Goal: Information Seeking & Learning: Check status

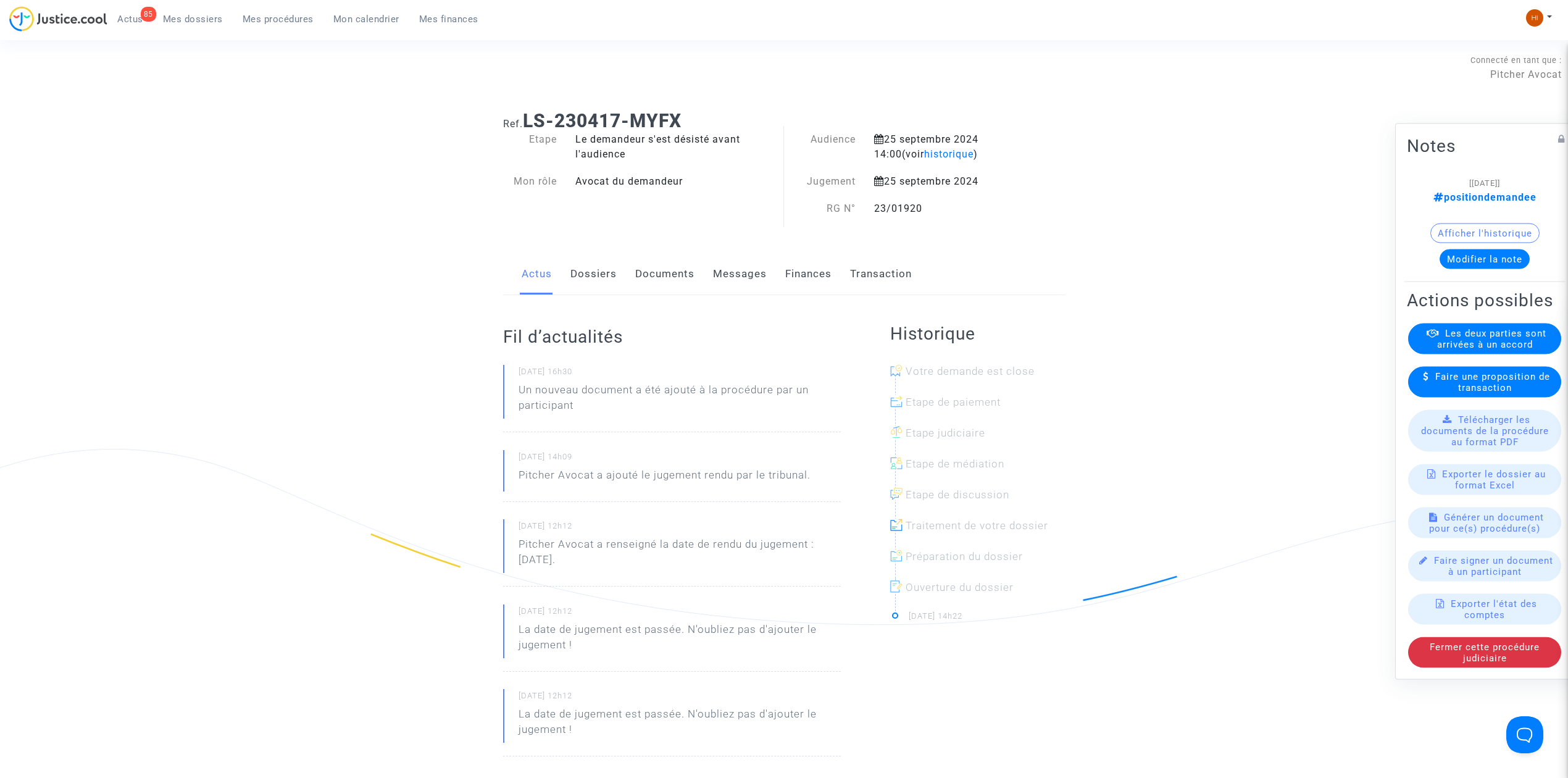
click at [274, 23] on span "Mes procédures" at bounding box center [278, 19] width 71 height 11
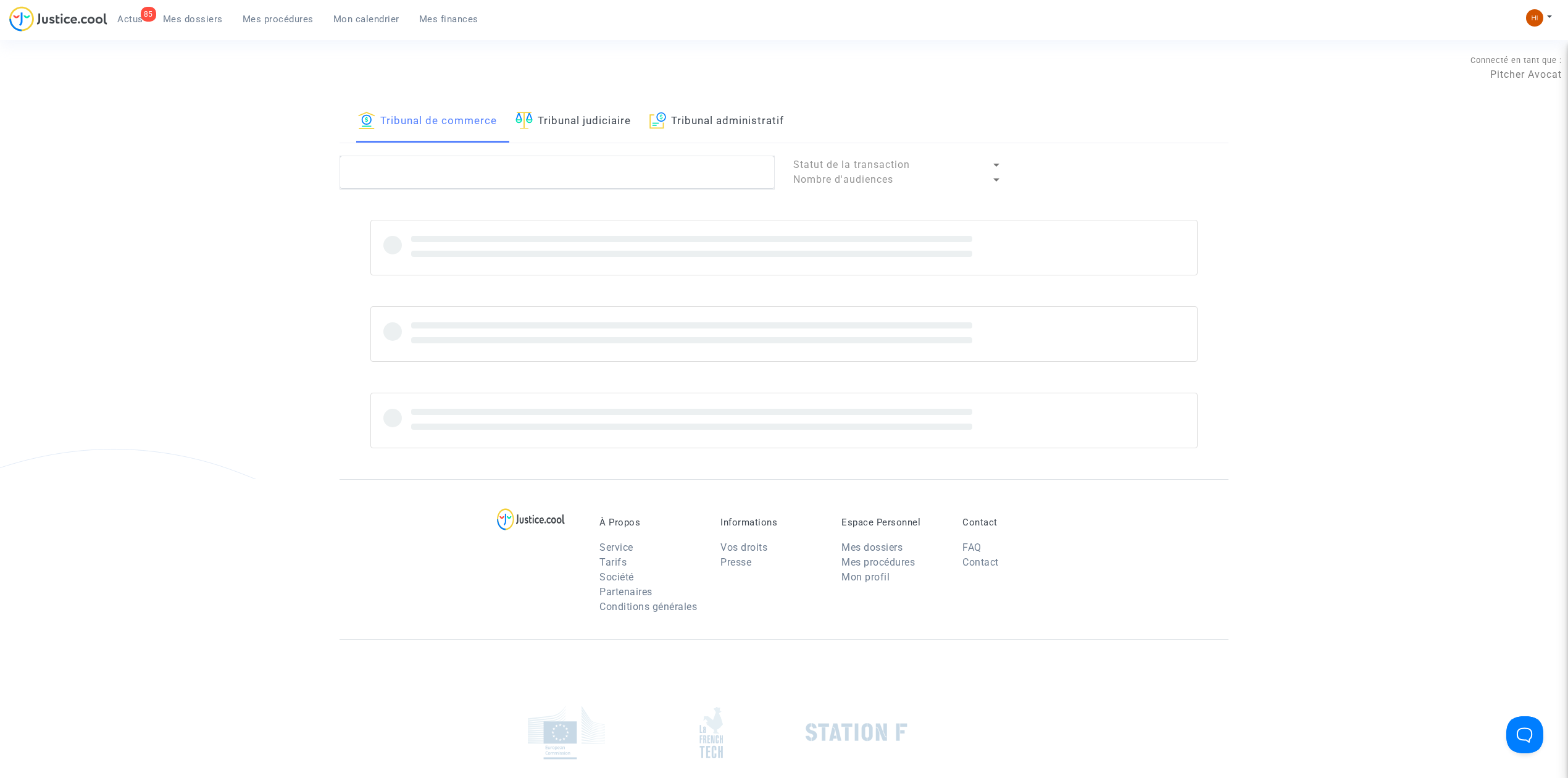
click at [596, 122] on link "Tribunal judiciaire" at bounding box center [573, 122] width 116 height 42
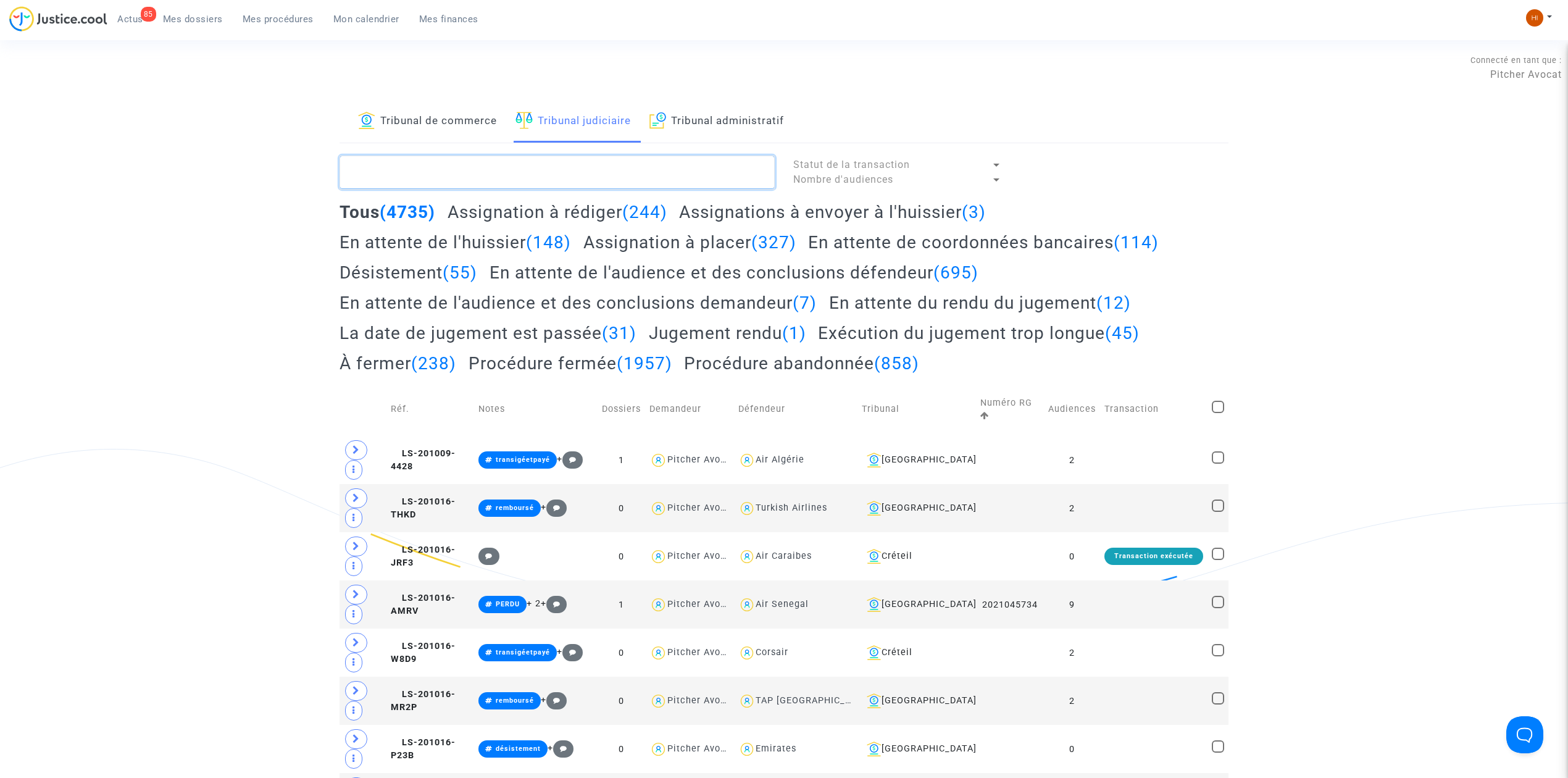
click at [588, 175] on textarea at bounding box center [557, 172] width 435 height 33
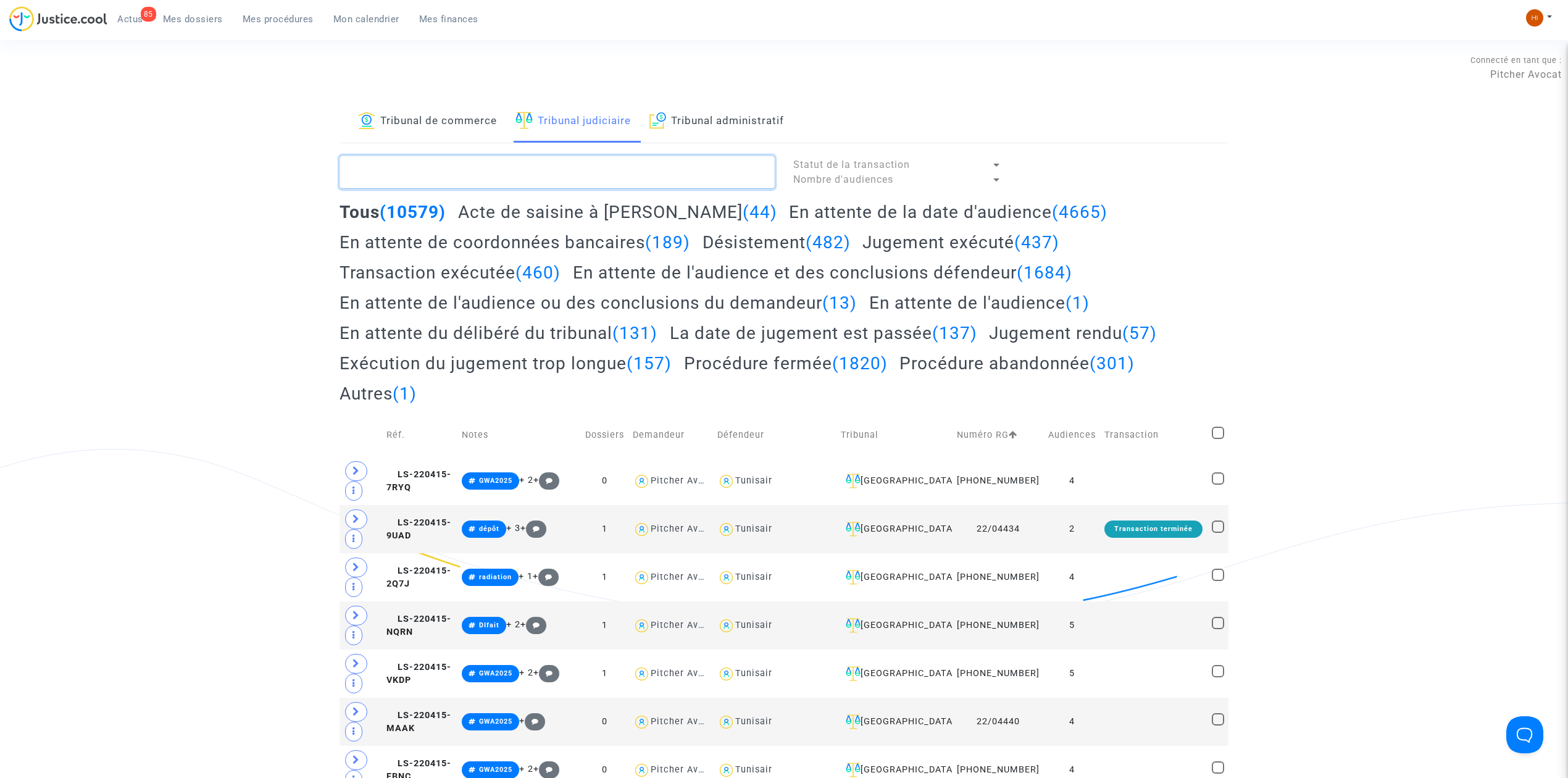
paste textarea "MOUADDEN"
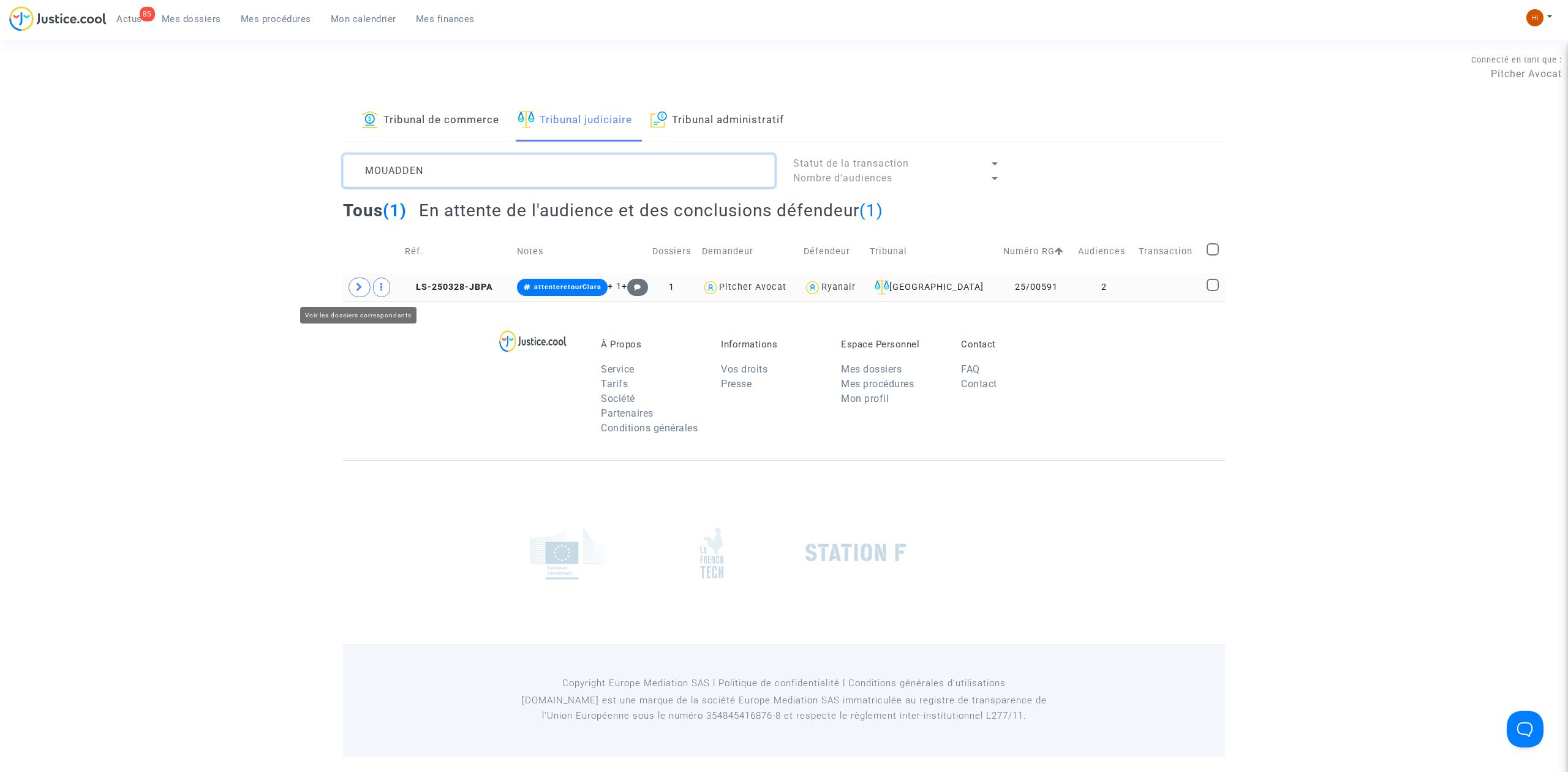
type textarea "MOUADDEN"
click at [359, 295] on span at bounding box center [360, 287] width 22 height 19
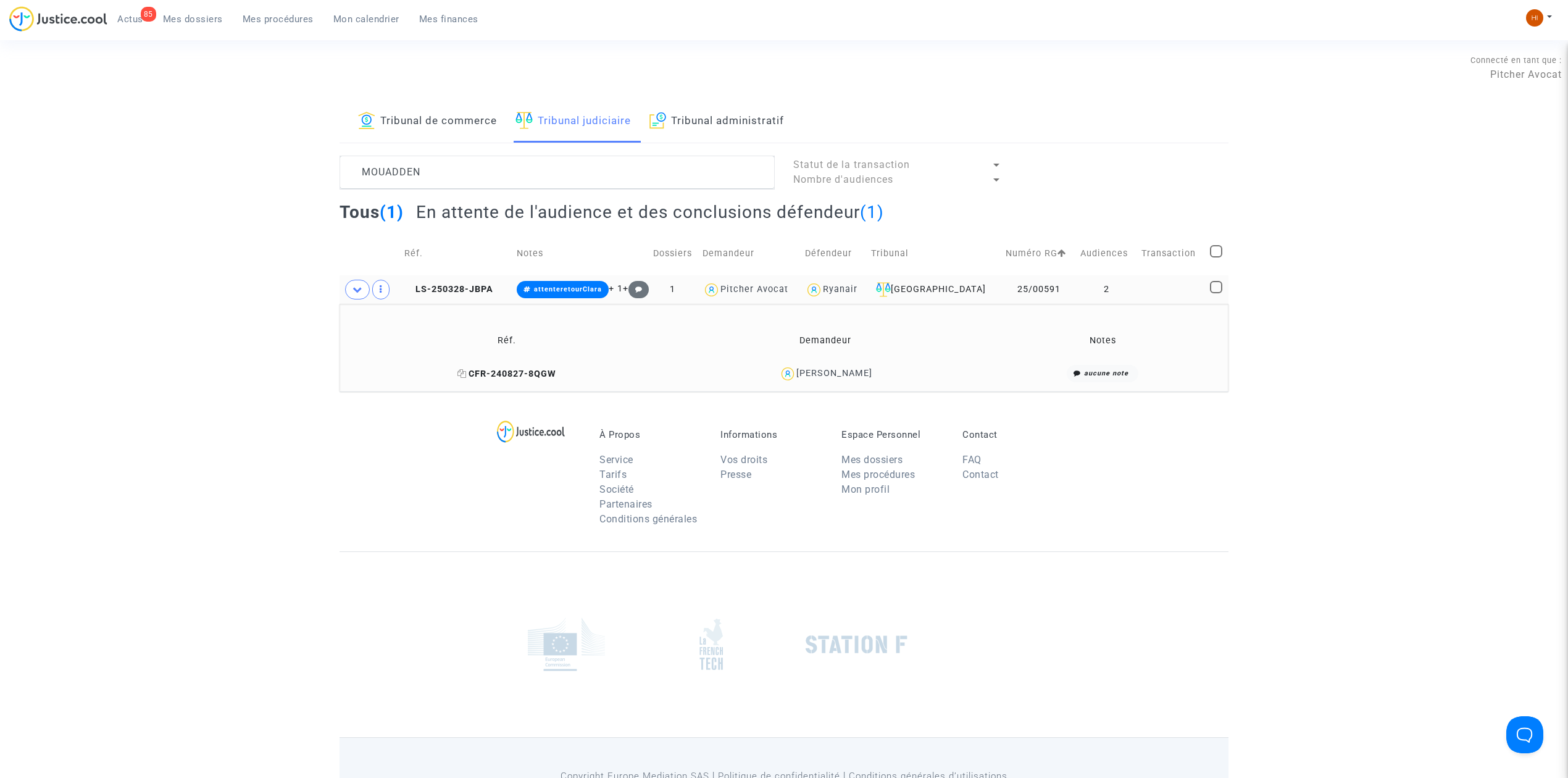
click at [512, 369] on span "CFR-240827-8QGW" at bounding box center [507, 373] width 99 height 10
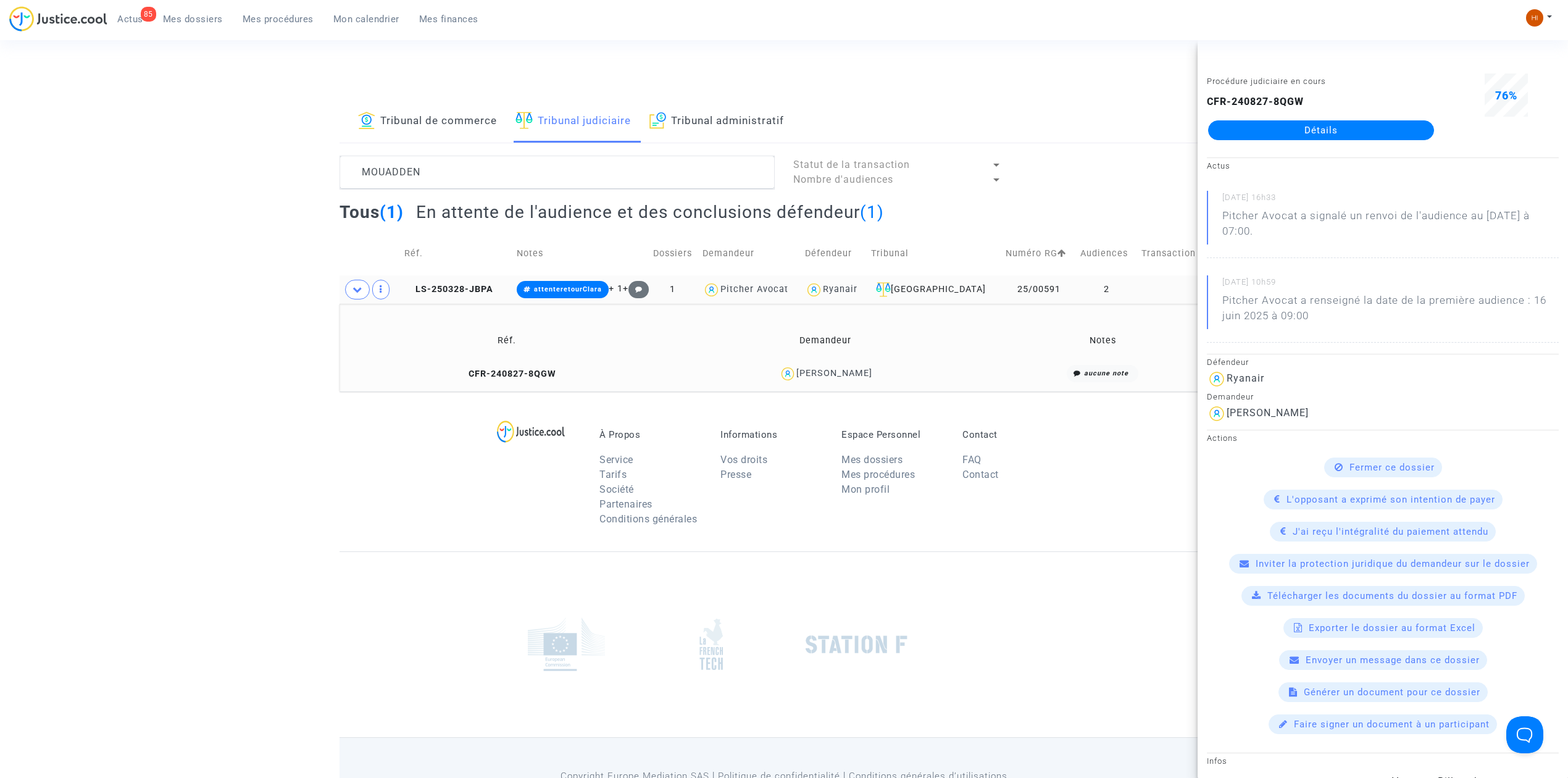
click at [1364, 119] on div "CFR-240827-8QGW Détails" at bounding box center [1321, 117] width 228 height 46
click at [1349, 130] on link "Détails" at bounding box center [1321, 130] width 226 height 20
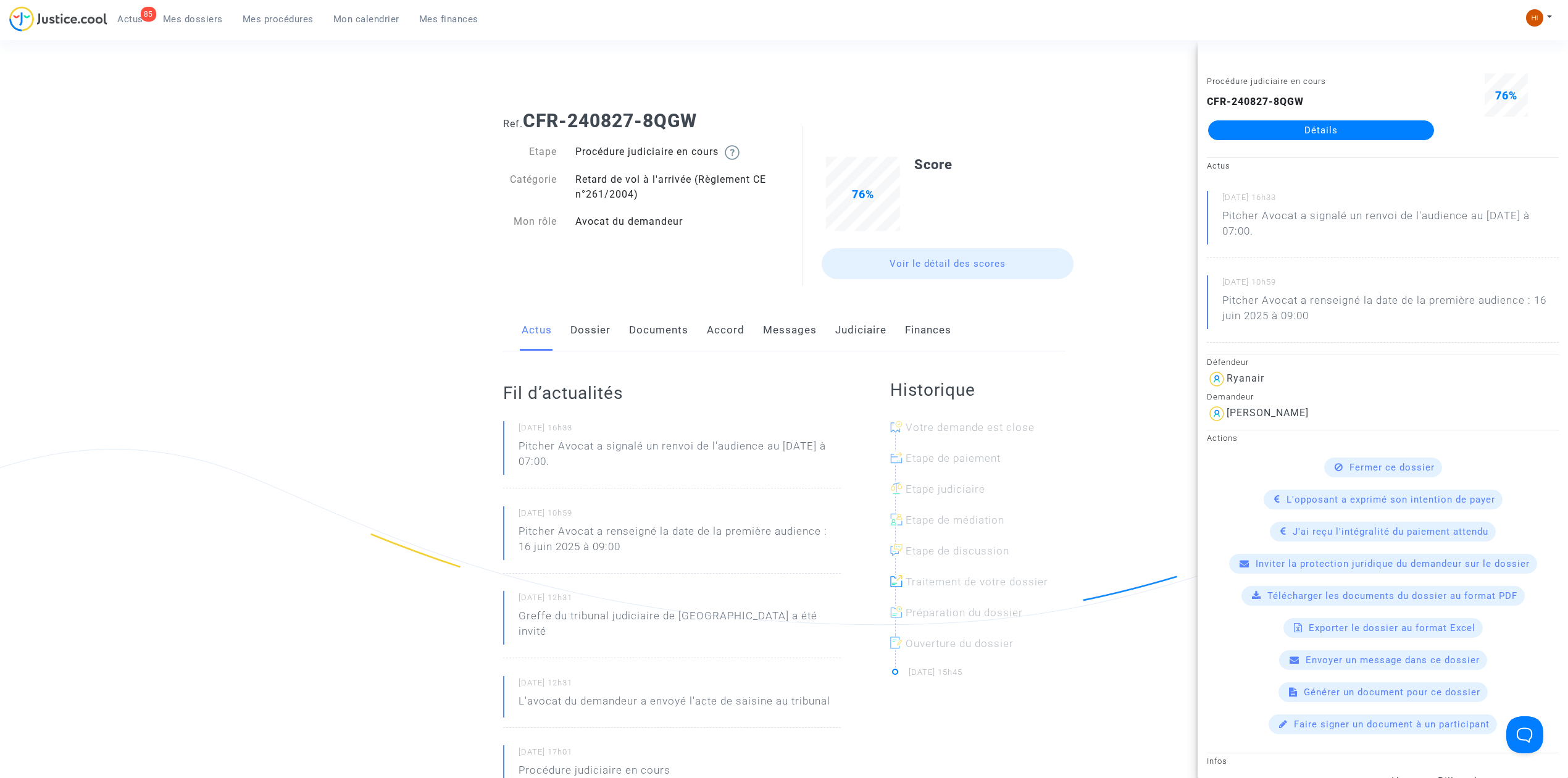
click at [642, 339] on link "Documents" at bounding box center [658, 330] width 59 height 41
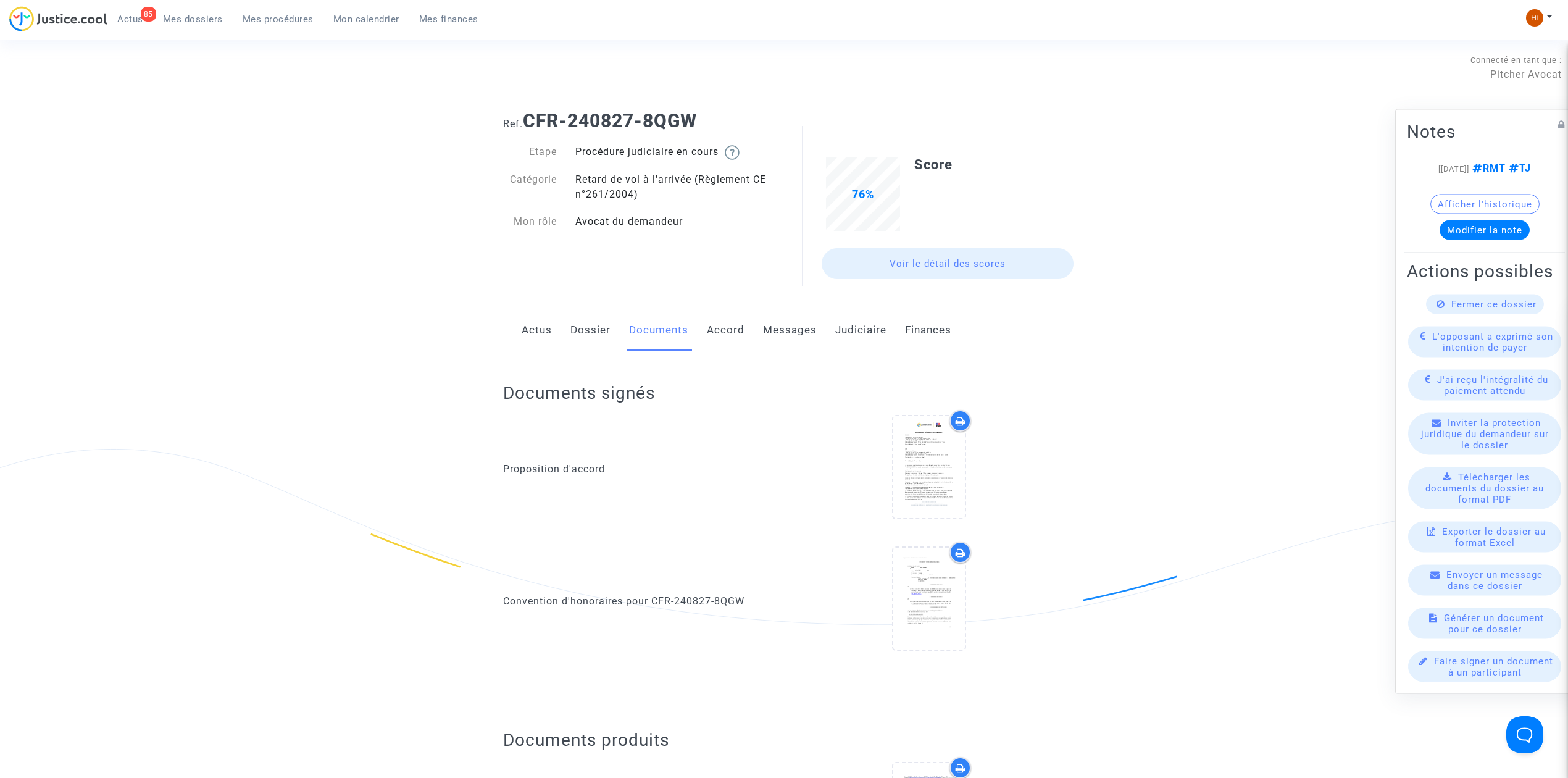
click at [588, 342] on link "Dossier" at bounding box center [590, 330] width 40 height 41
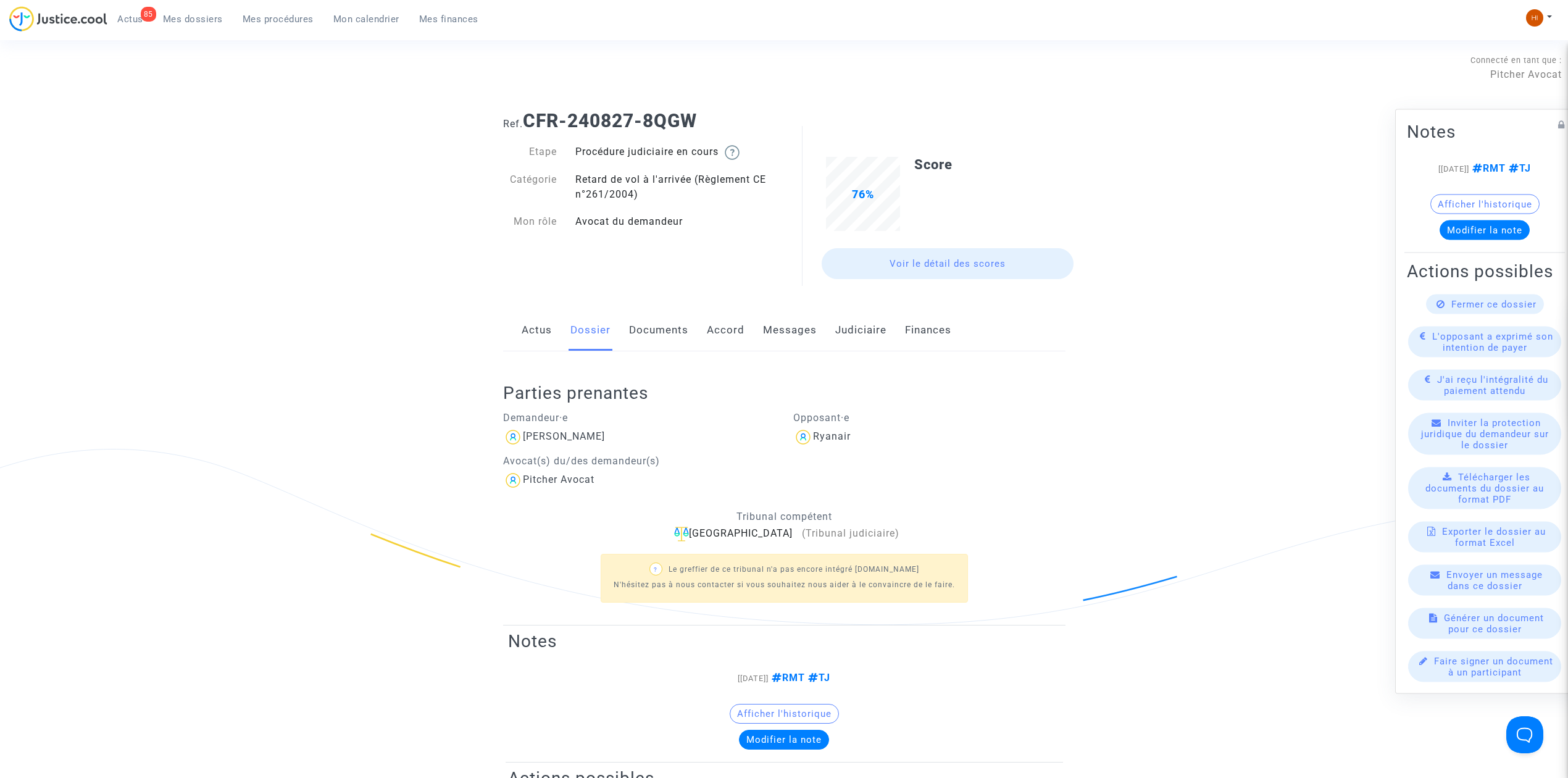
drag, startPoint x: 716, startPoint y: 129, endPoint x: 528, endPoint y: 124, distance: 188.1
click at [528, 124] on h1 "Ref. CFR-240827-8QGW" at bounding box center [784, 121] width 562 height 23
copy b "CFR-240827-8QGW"
click at [267, 20] on span "Mes procédures" at bounding box center [278, 19] width 71 height 11
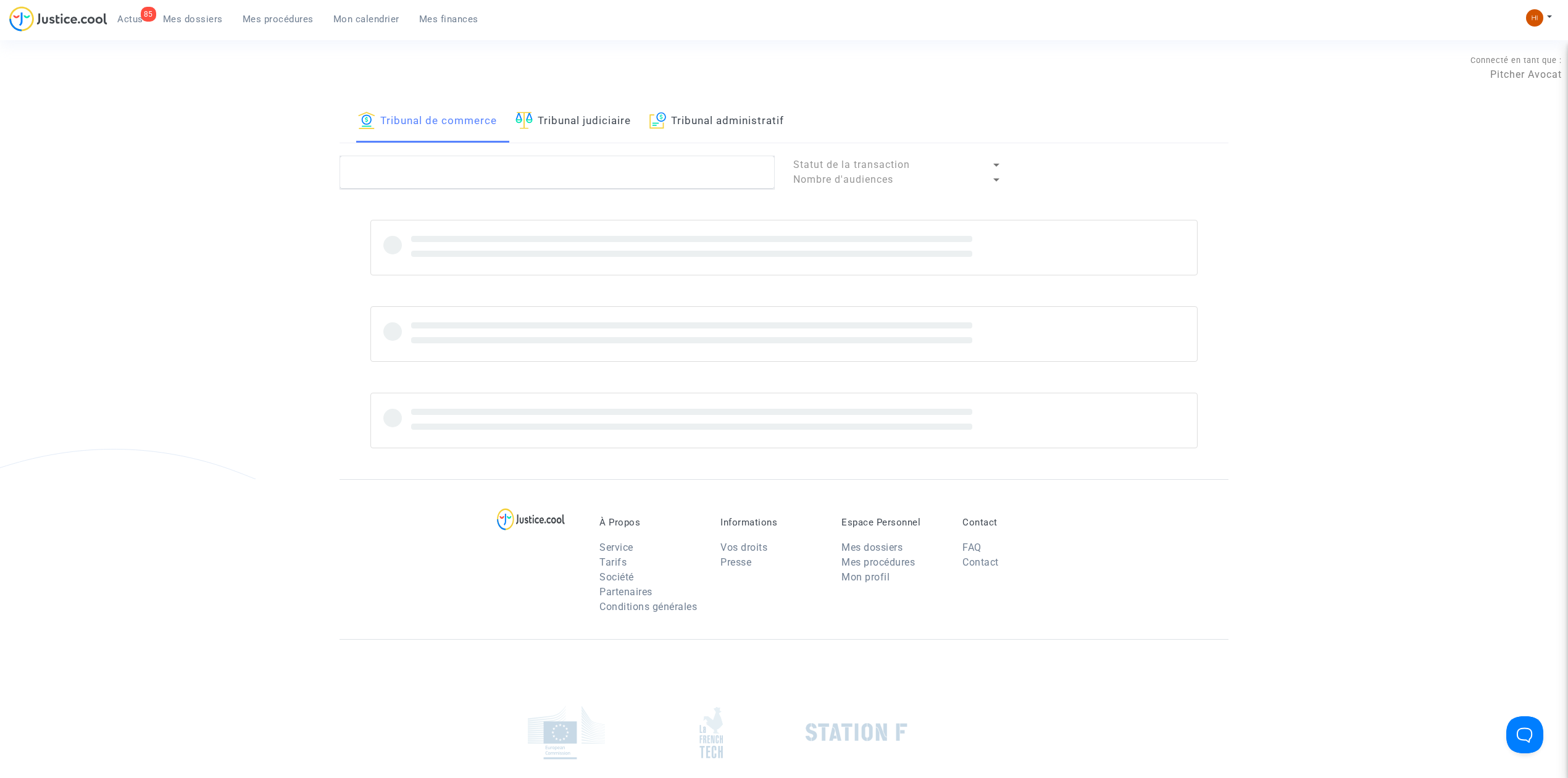
click at [597, 96] on div "Connecté en tant que : Pitcher Avocat" at bounding box center [781, 86] width 1561 height 30
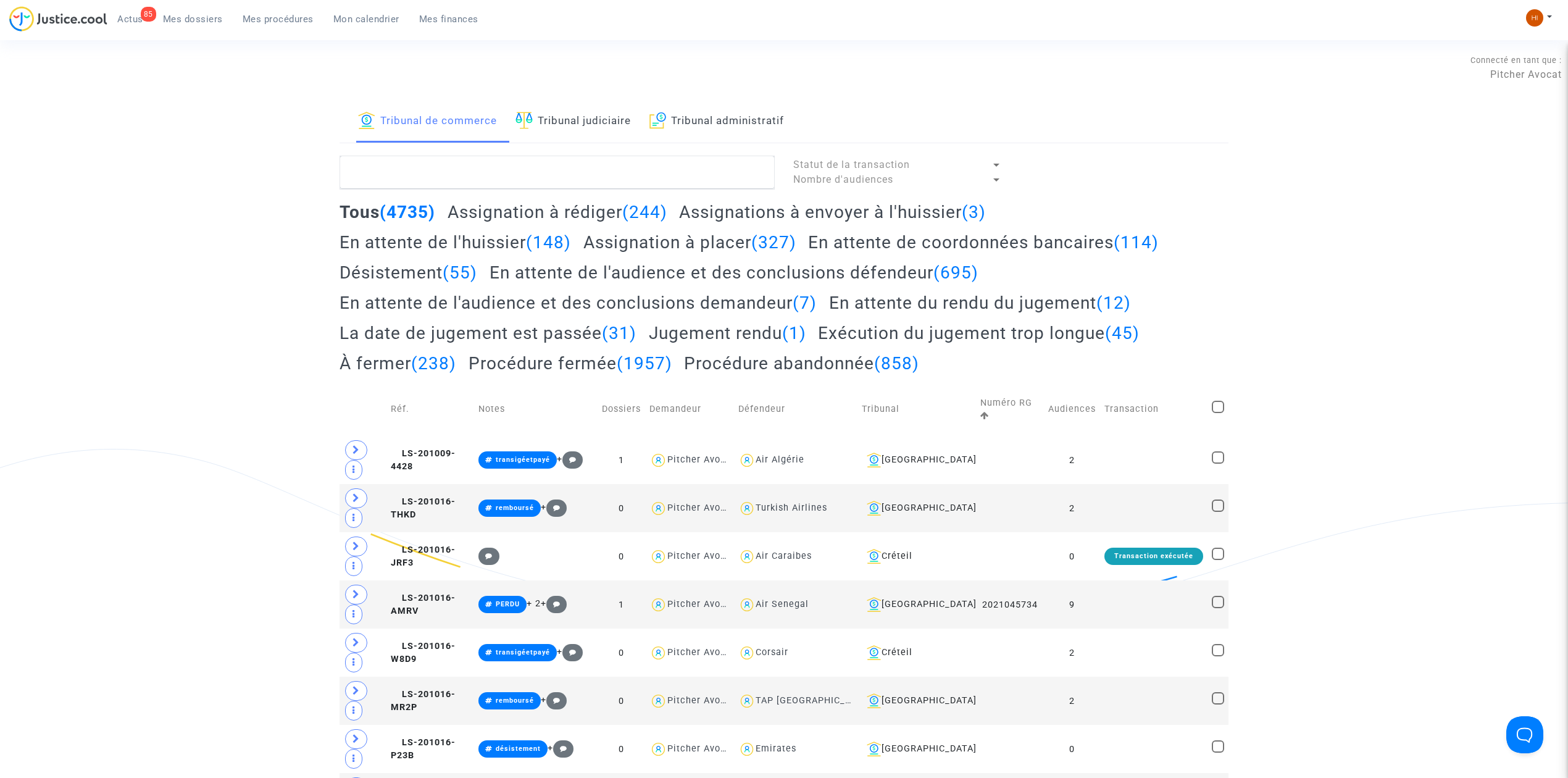
click at [584, 139] on link "Tribunal judiciaire" at bounding box center [573, 122] width 116 height 42
click at [583, 173] on textarea at bounding box center [557, 172] width 435 height 33
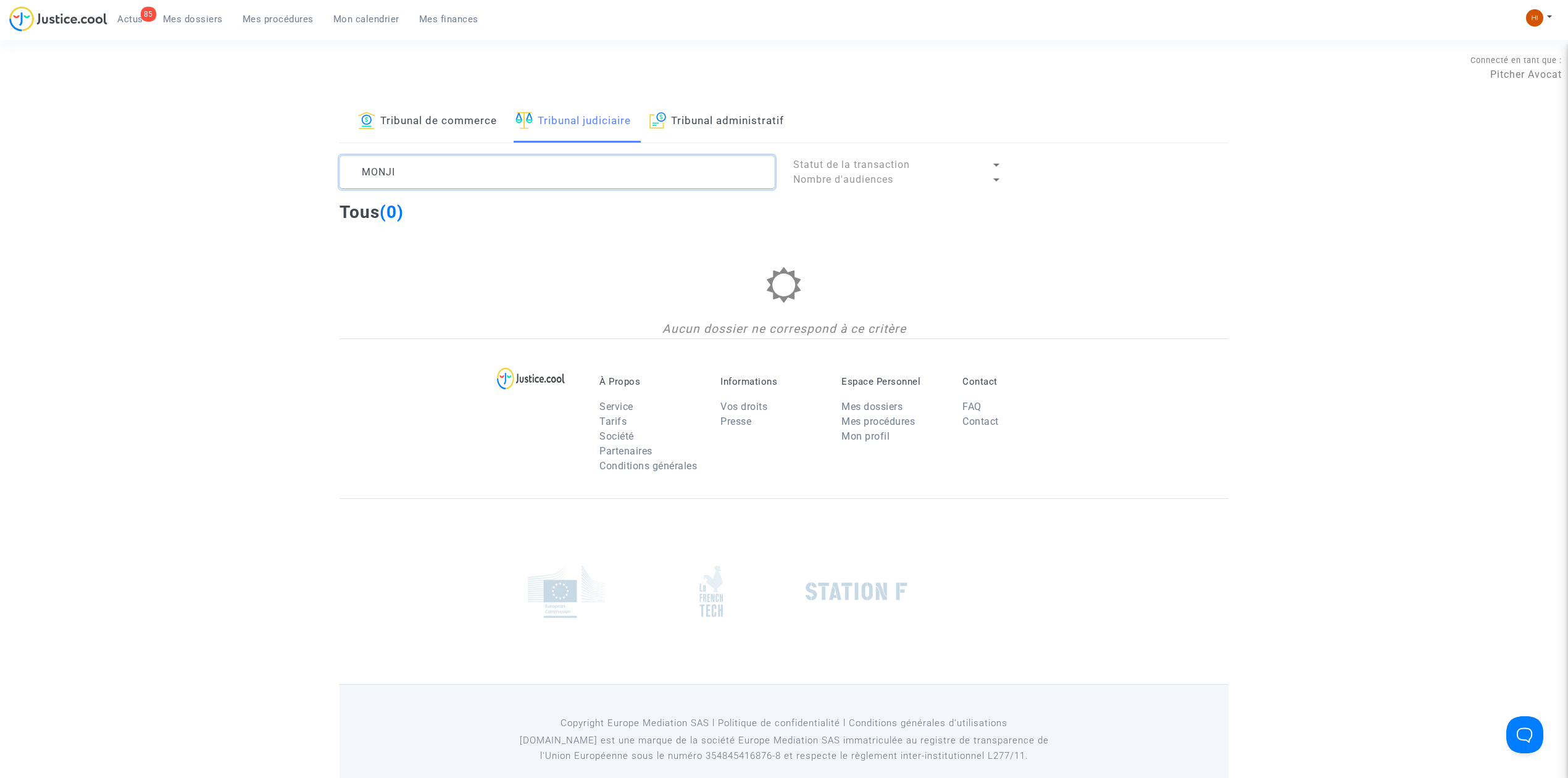
drag, startPoint x: 475, startPoint y: 178, endPoint x: 290, endPoint y: 171, distance: 185.1
click at [301, 171] on div "Tribunal de commerce Tribunal judiciaire Tribunal administratif MONJI Statut de…" at bounding box center [784, 219] width 1568 height 238
paste textarea "Ghaloussi"
drag, startPoint x: 474, startPoint y: 174, endPoint x: 302, endPoint y: 181, distance: 172.1
click at [302, 181] on div "Tribunal de commerce Tribunal judiciaire Tribunal administratif Ghaloussi Statu…" at bounding box center [784, 219] width 1568 height 238
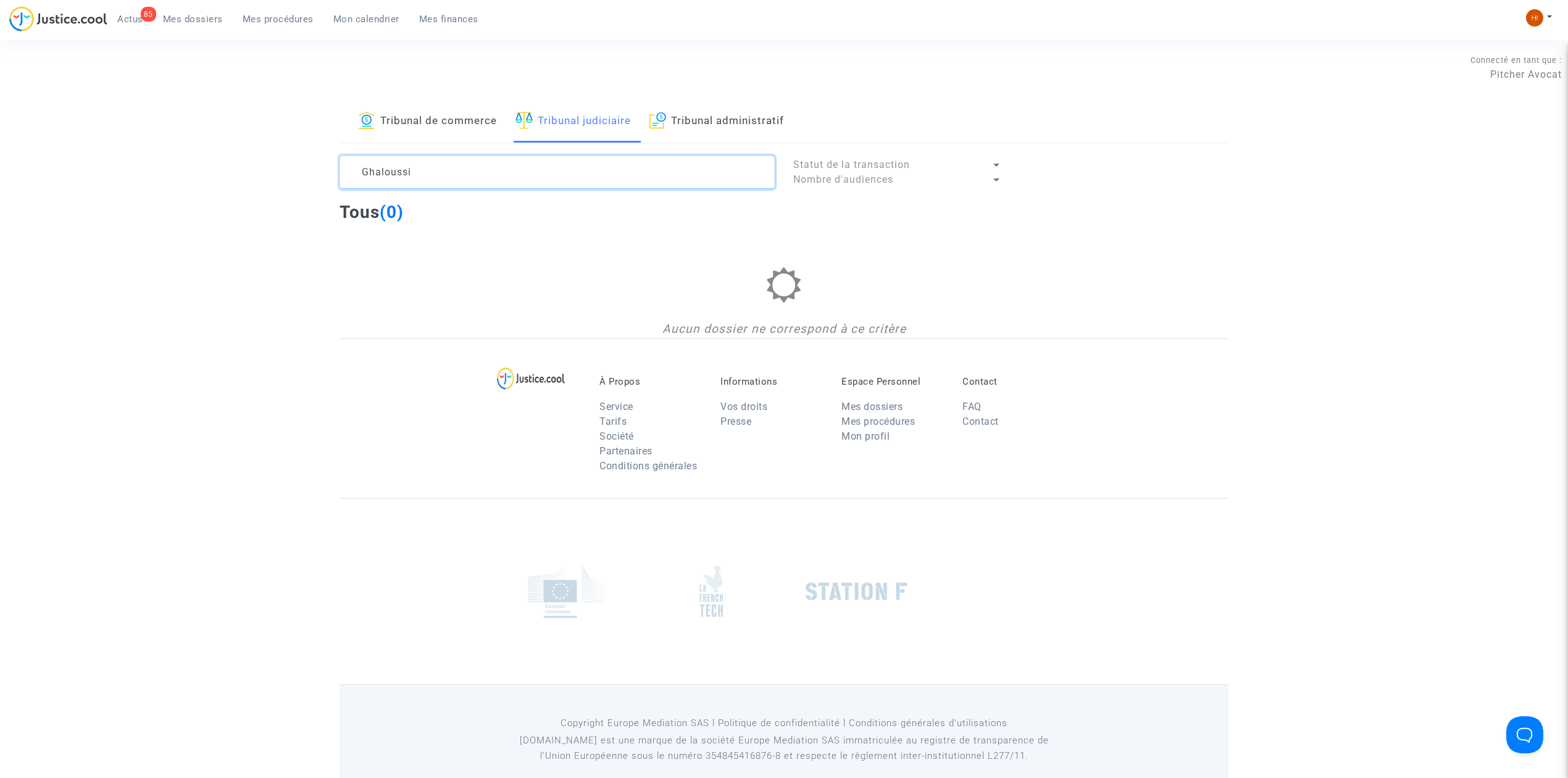
type textarea "Ghaloussi"
